Goal: Task Accomplishment & Management: Use online tool/utility

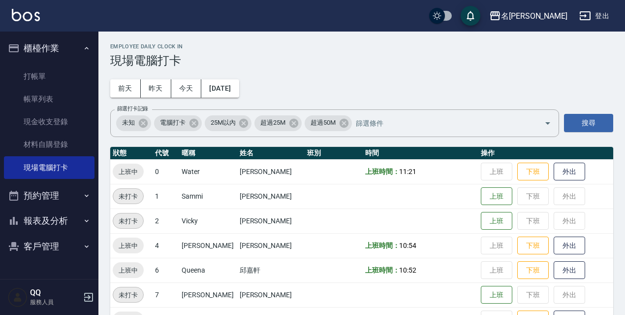
scroll to position [201, 0]
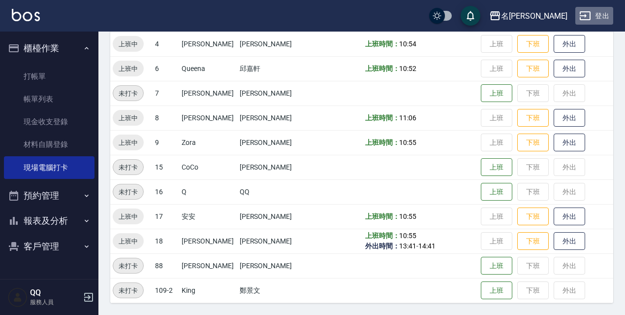
click at [604, 17] on button "登出" at bounding box center [595, 16] width 38 height 18
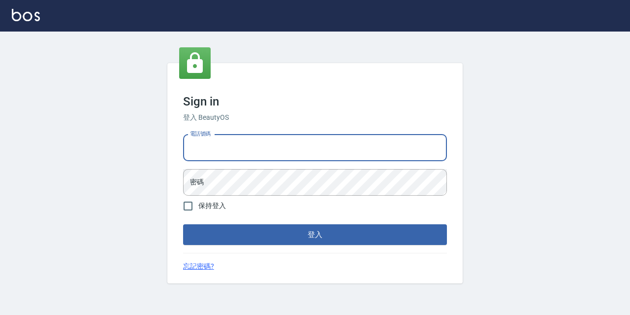
click at [219, 148] on input "電話號碼" at bounding box center [315, 147] width 264 height 27
type input "0967388409"
click at [183, 224] on button "登入" at bounding box center [315, 234] width 264 height 21
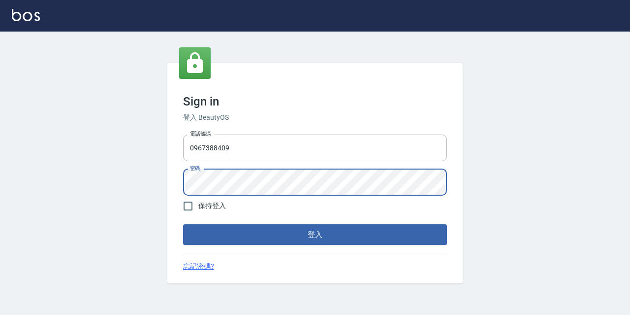
click at [183, 224] on button "登入" at bounding box center [315, 234] width 264 height 21
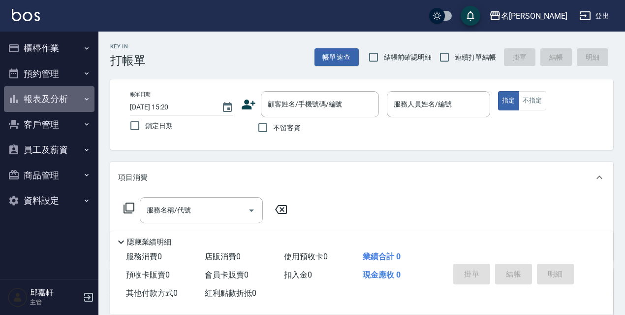
click at [61, 101] on button "報表及分析" at bounding box center [49, 99] width 91 height 26
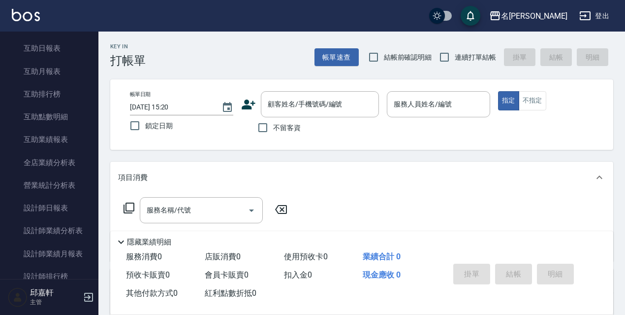
scroll to position [148, 0]
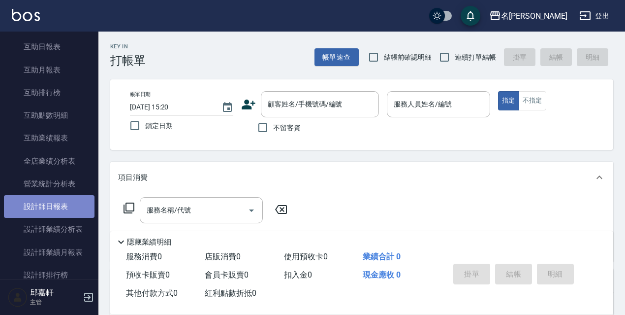
click at [53, 204] on link "設計師日報表" at bounding box center [49, 206] width 91 height 23
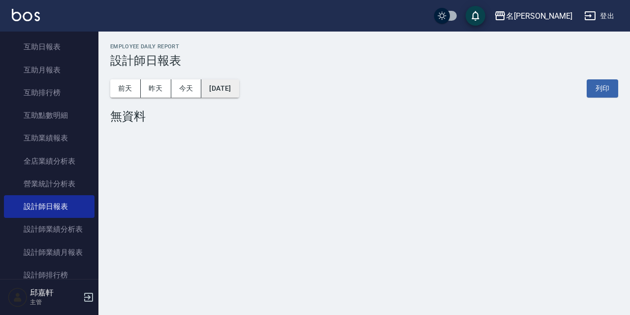
click at [239, 83] on button "[DATE]" at bounding box center [219, 88] width 37 height 18
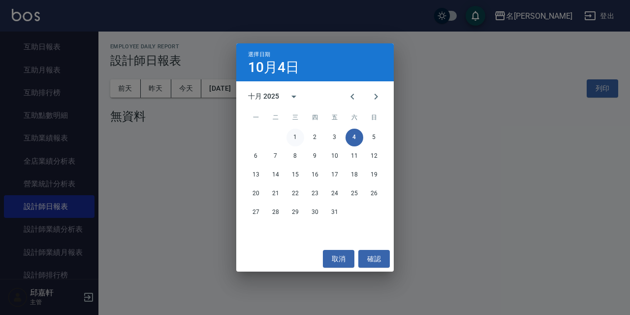
click at [296, 138] on button "1" at bounding box center [296, 138] width 18 height 18
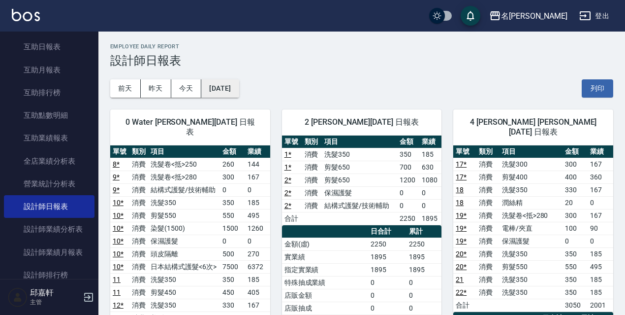
click at [239, 89] on button "[DATE]" at bounding box center [219, 88] width 37 height 18
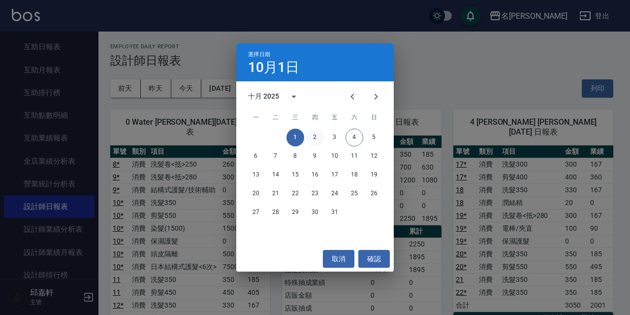
click at [310, 139] on button "2" at bounding box center [315, 138] width 18 height 18
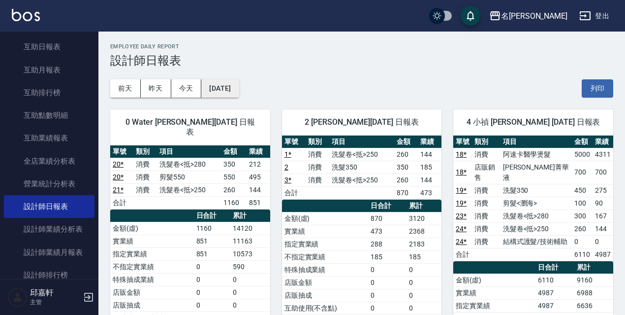
click at [235, 88] on button "[DATE]" at bounding box center [219, 88] width 37 height 18
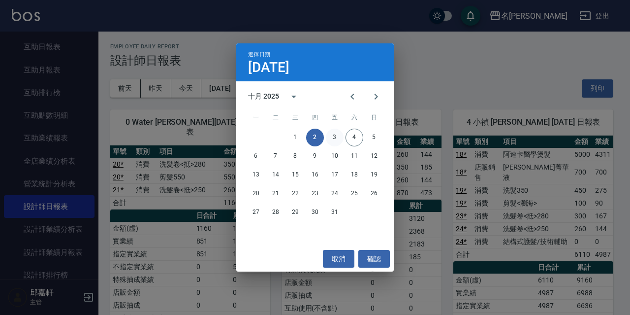
click at [334, 135] on button "3" at bounding box center [335, 138] width 18 height 18
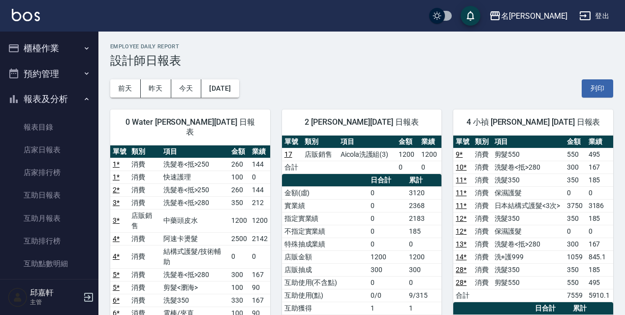
click at [69, 44] on button "櫃檯作業" at bounding box center [49, 48] width 91 height 26
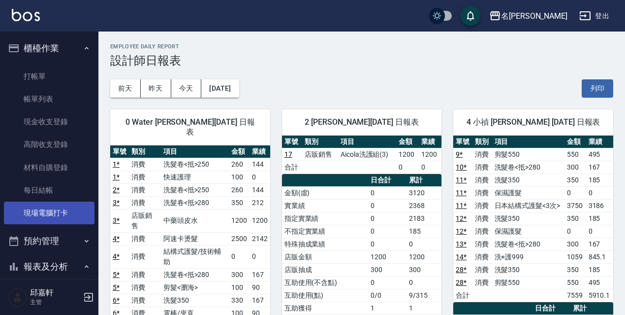
click at [66, 211] on link "現場電腦打卡" at bounding box center [49, 212] width 91 height 23
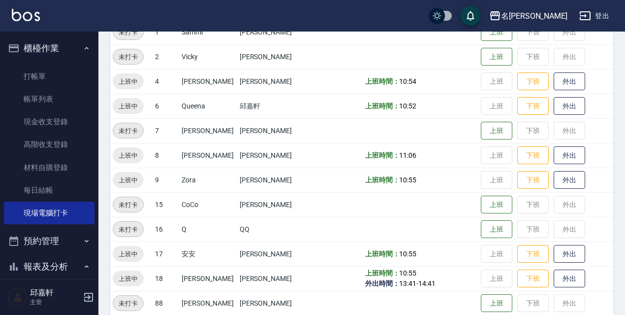
scroll to position [165, 0]
click at [481, 133] on button "上班" at bounding box center [497, 129] width 32 height 17
